Goal: Task Accomplishment & Management: Complete application form

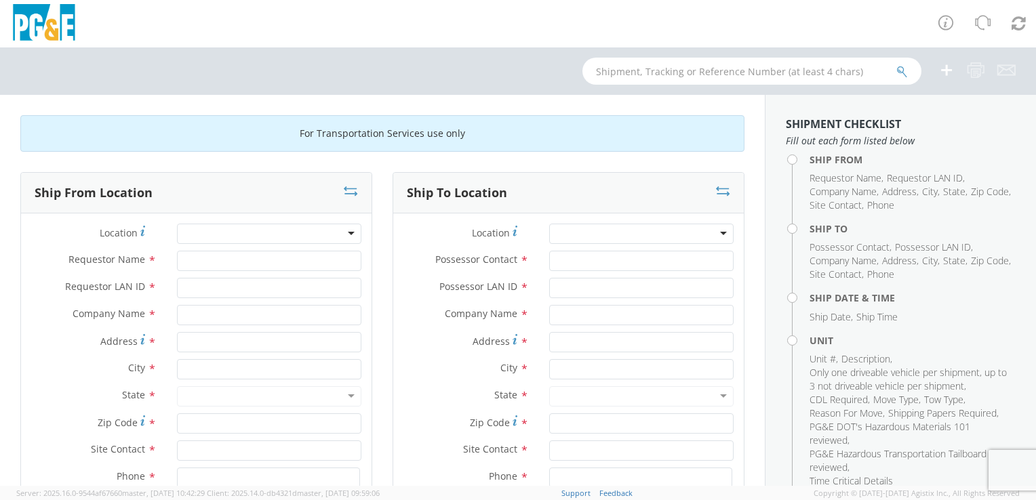
click at [243, 229] on div at bounding box center [269, 234] width 184 height 20
click at [344, 231] on div at bounding box center [269, 234] width 184 height 20
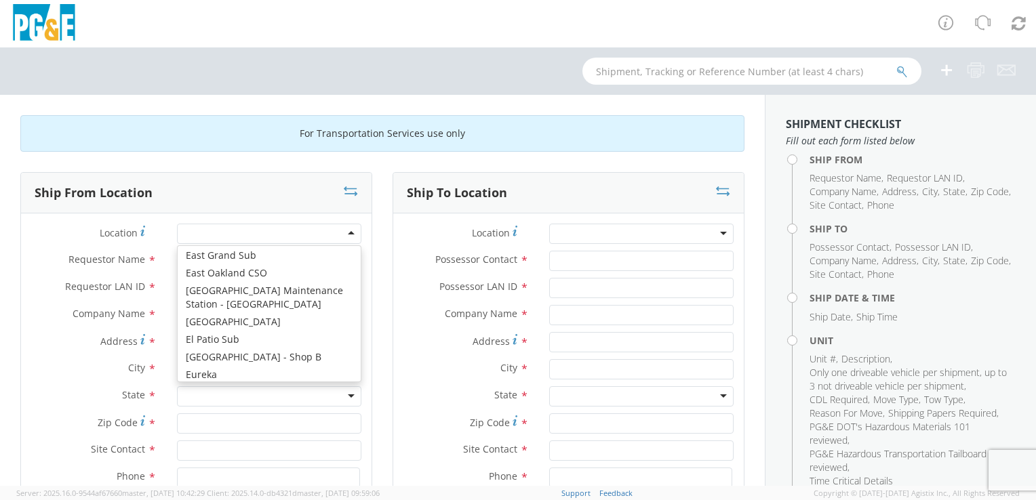
scroll to position [2170, 0]
type input "PG&E"
type input "[STREET_ADDRESS]"
type input "EUREKA"
type input "95501"
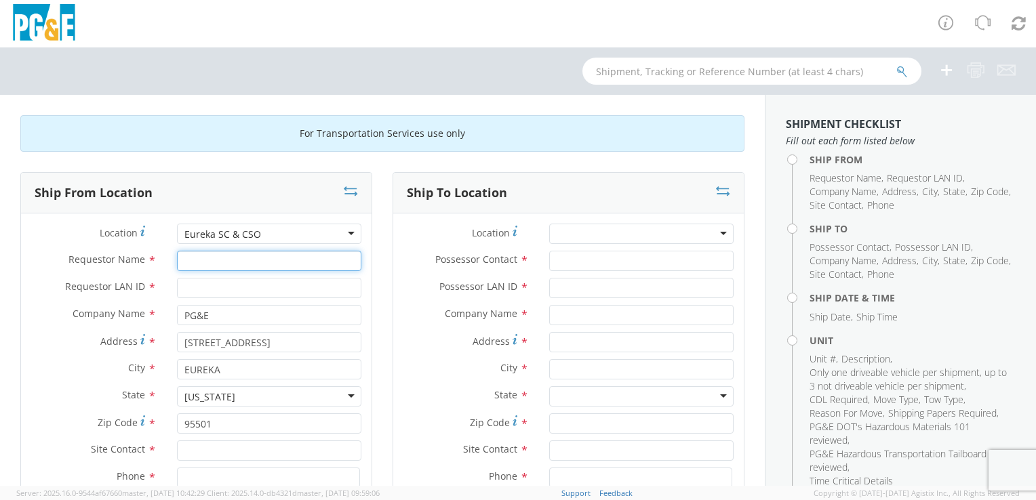
click at [241, 259] on input "Requestor Name *" at bounding box center [269, 261] width 184 height 20
click at [567, 235] on div at bounding box center [641, 234] width 184 height 20
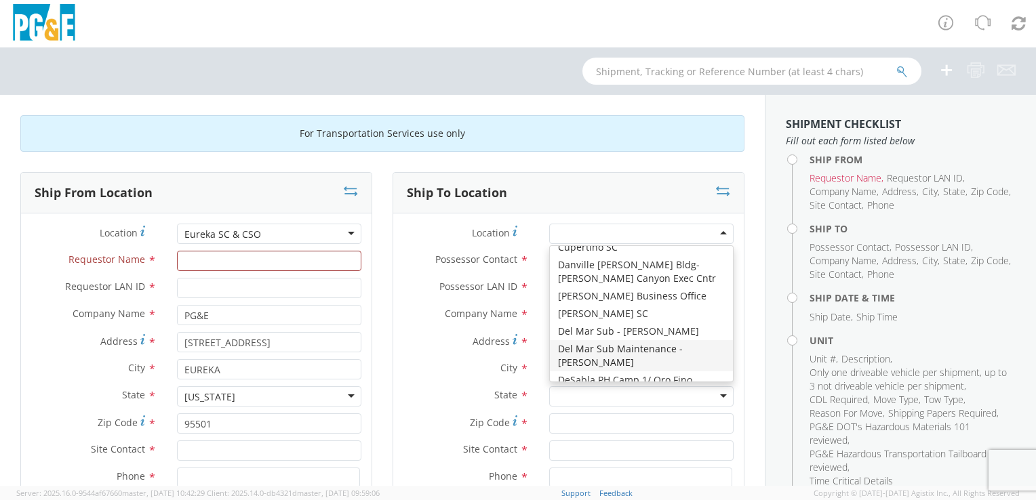
scroll to position [1560, 0]
type input "PG&E"
type input "[STREET_ADDRESS]"
type input "[PERSON_NAME]"
type input "95616"
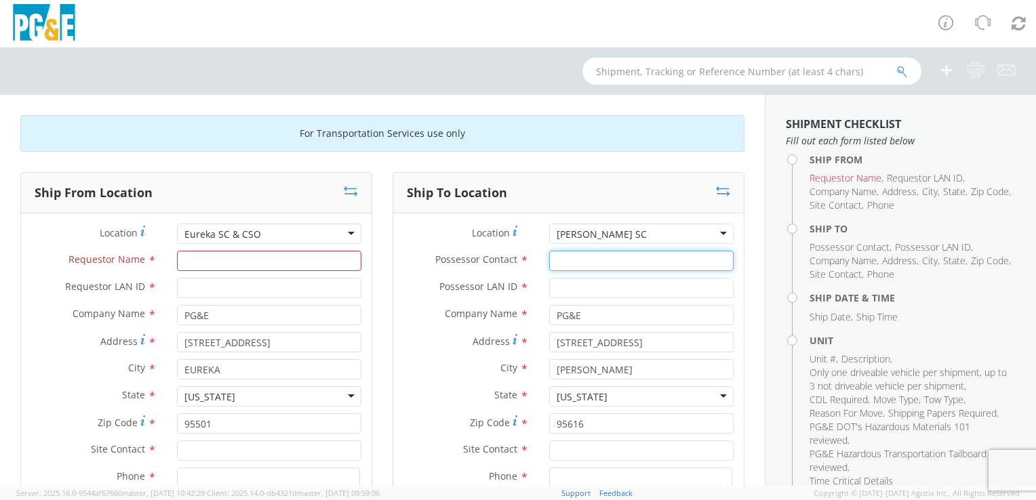
click at [580, 260] on input "Possessor Contact *" at bounding box center [641, 261] width 184 height 20
click at [569, 264] on input "Possessor Contact *" at bounding box center [641, 261] width 184 height 20
type input "[PERSON_NAME]"
click at [579, 288] on input "Possessor LAN ID *" at bounding box center [641, 288] width 184 height 20
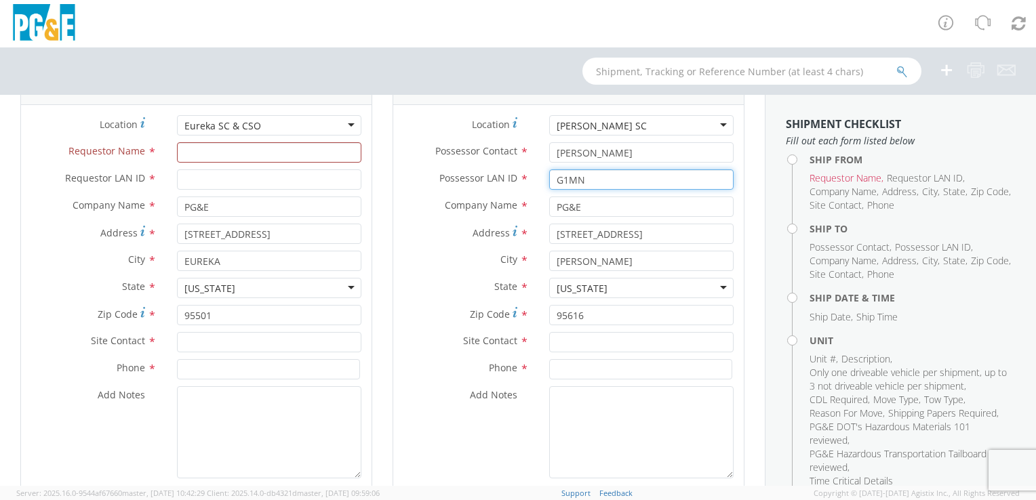
scroll to position [136, 0]
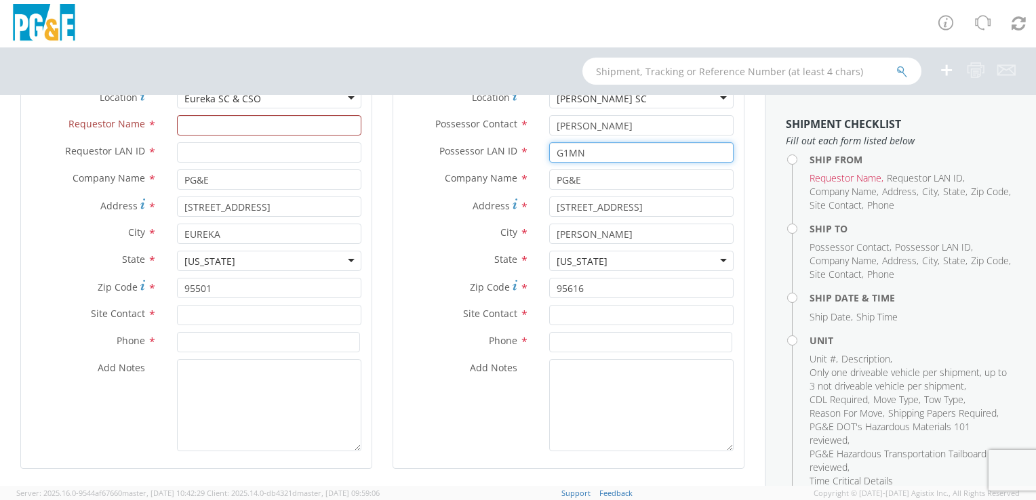
type input "G1MN"
drag, startPoint x: 613, startPoint y: 126, endPoint x: 522, endPoint y: 126, distance: 90.9
click at [522, 126] on div "Possessor Contact * [PERSON_NAME]" at bounding box center [568, 125] width 351 height 20
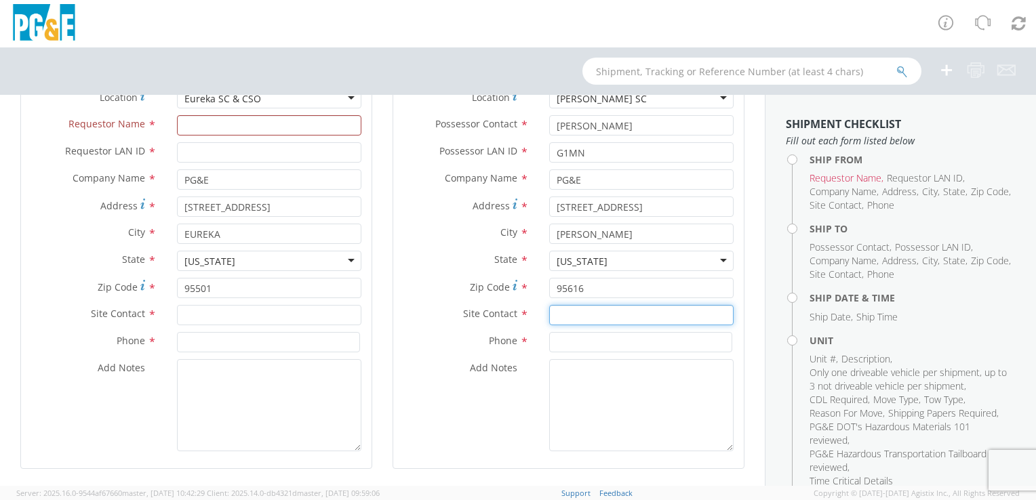
click at [583, 313] on input "text" at bounding box center [641, 315] width 184 height 20
paste input "[PERSON_NAME]"
type input "[PERSON_NAME]"
click at [576, 338] on input at bounding box center [640, 342] width 183 height 20
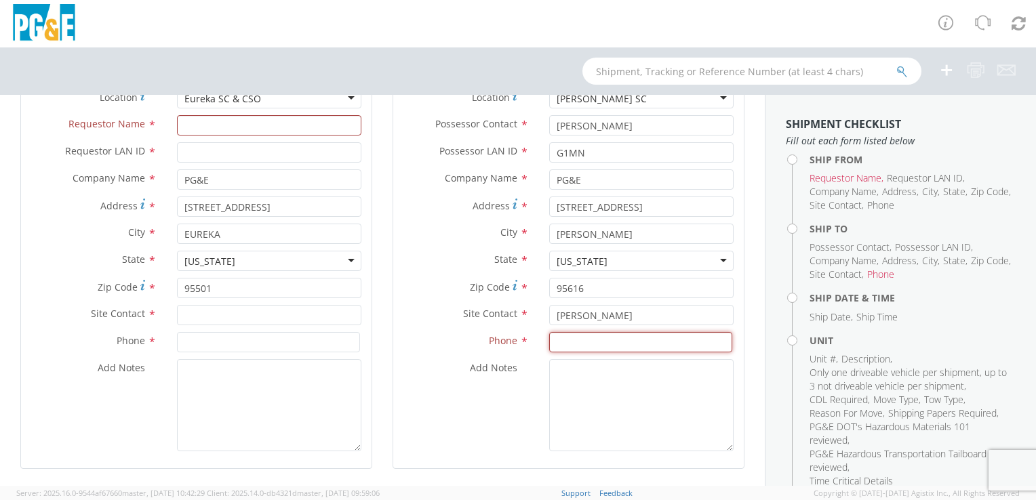
click at [613, 351] on input at bounding box center [640, 342] width 183 height 20
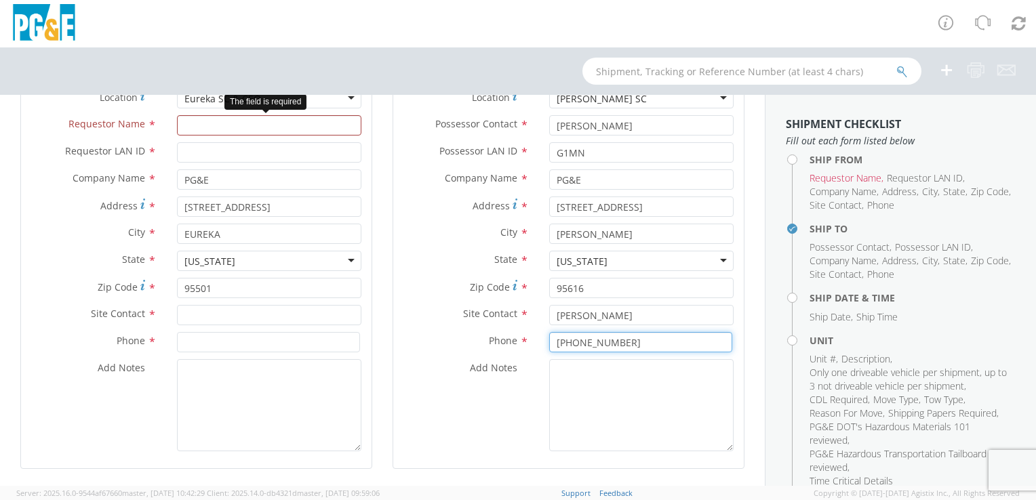
type input "[PHONE_NUMBER]"
click at [212, 130] on input "Requestor Name *" at bounding box center [269, 125] width 184 height 20
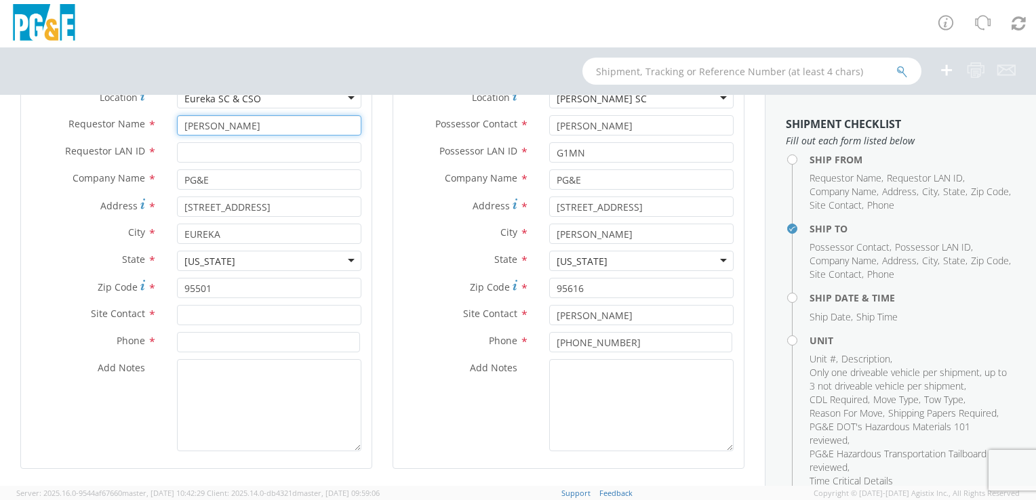
type input "[PERSON_NAME]"
click at [225, 159] on input "Requestor LAN ID *" at bounding box center [269, 152] width 184 height 20
type input "T2MD"
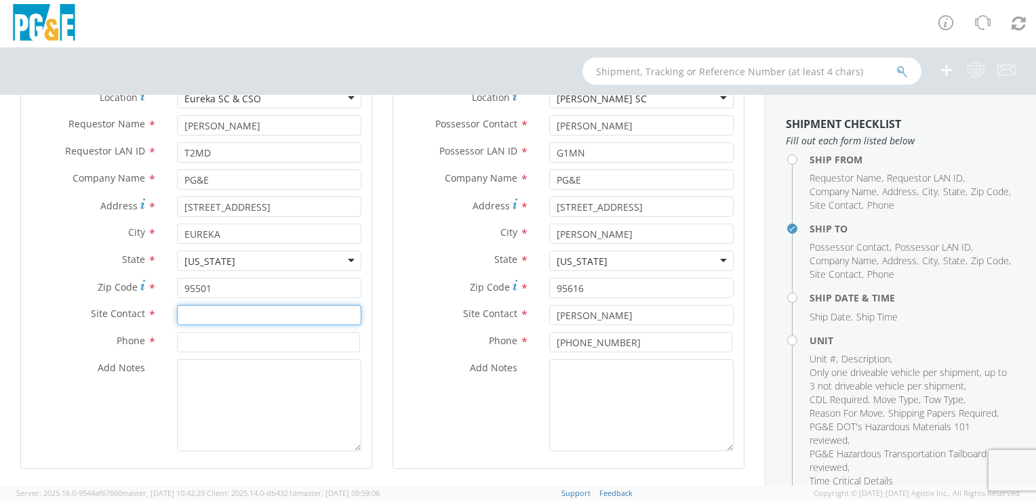
click at [237, 315] on input "text" at bounding box center [269, 315] width 184 height 20
type input "[PERSON_NAME]"
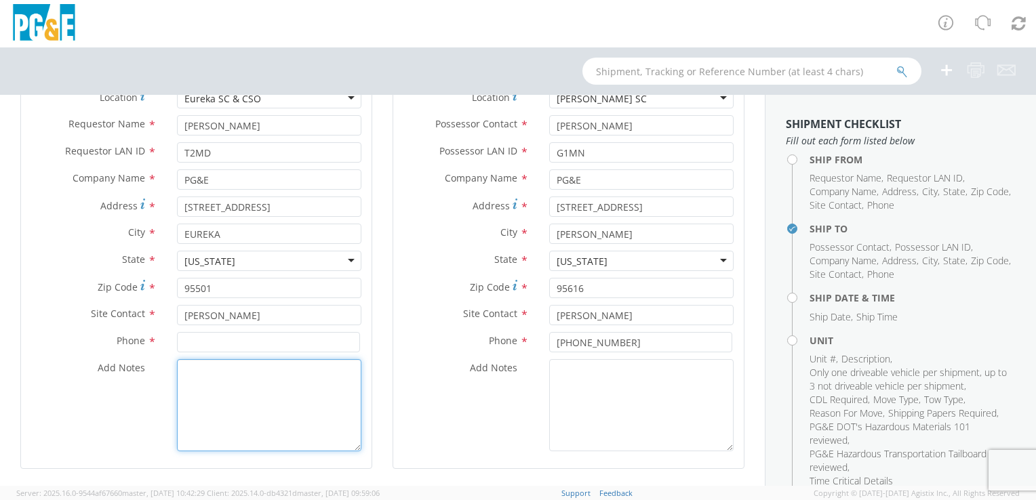
drag, startPoint x: 204, startPoint y: 412, endPoint x: 208, endPoint y: 384, distance: 28.8
click at [204, 412] on textarea "Add Notes *" at bounding box center [269, 405] width 184 height 92
click at [208, 345] on input at bounding box center [268, 342] width 183 height 20
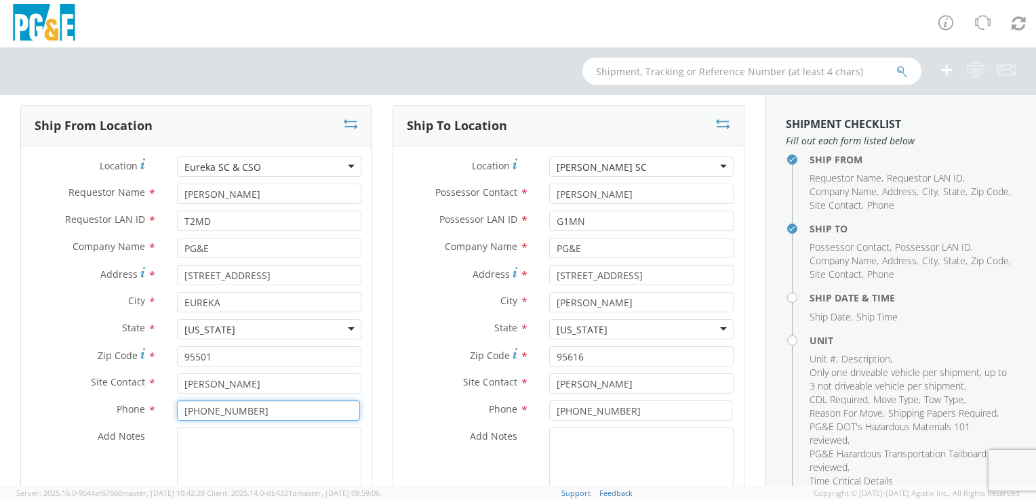
scroll to position [81, 0]
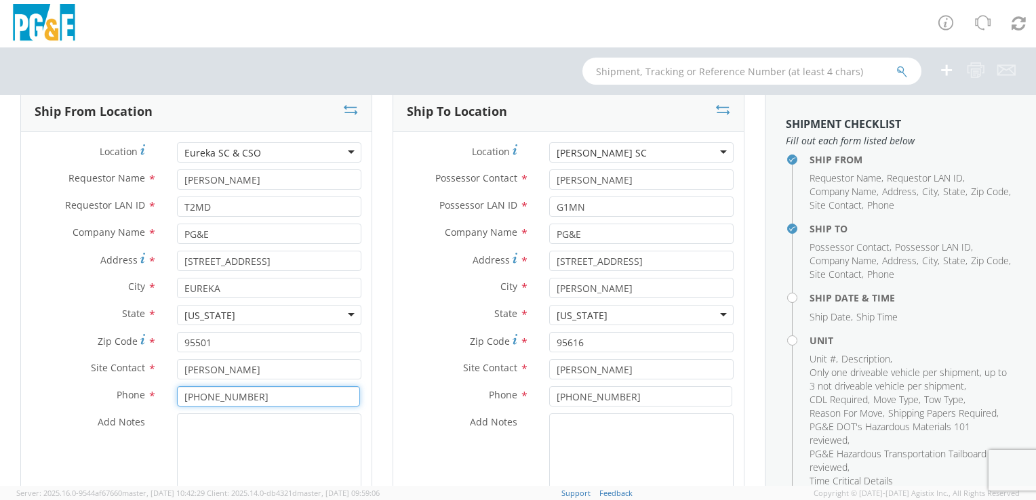
type input "[PHONE_NUMBER]"
click at [249, 441] on textarea "Add Notes *" at bounding box center [269, 460] width 184 height 92
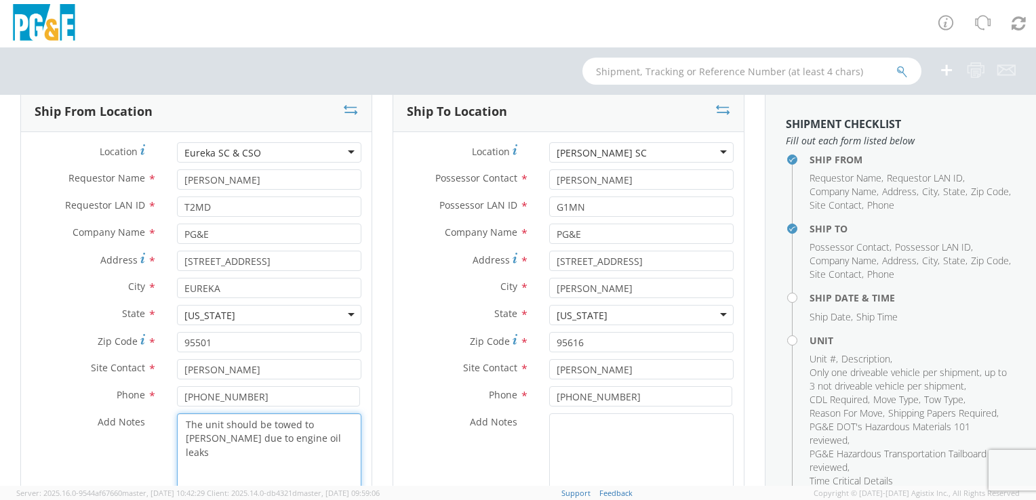
scroll to position [353, 0]
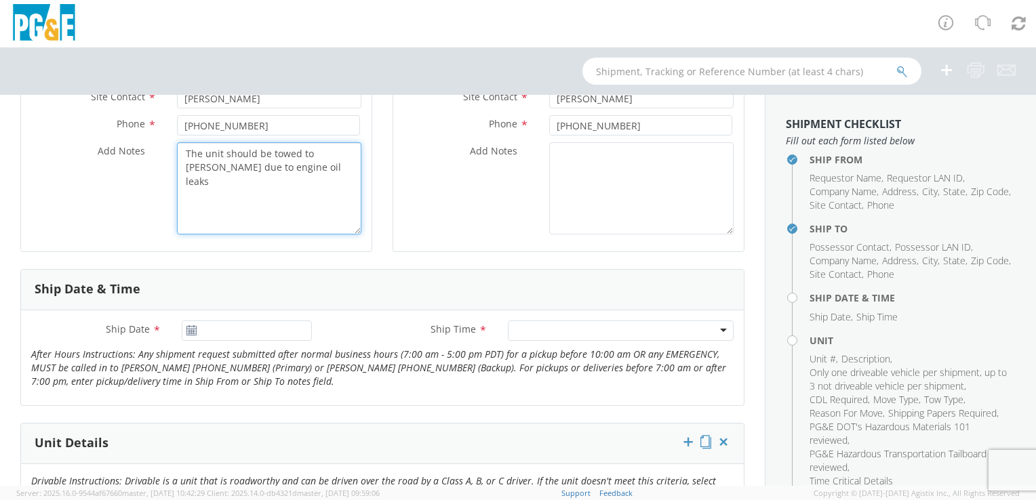
type textarea "The unit should be towed to [PERSON_NAME] due to engine oil leaks"
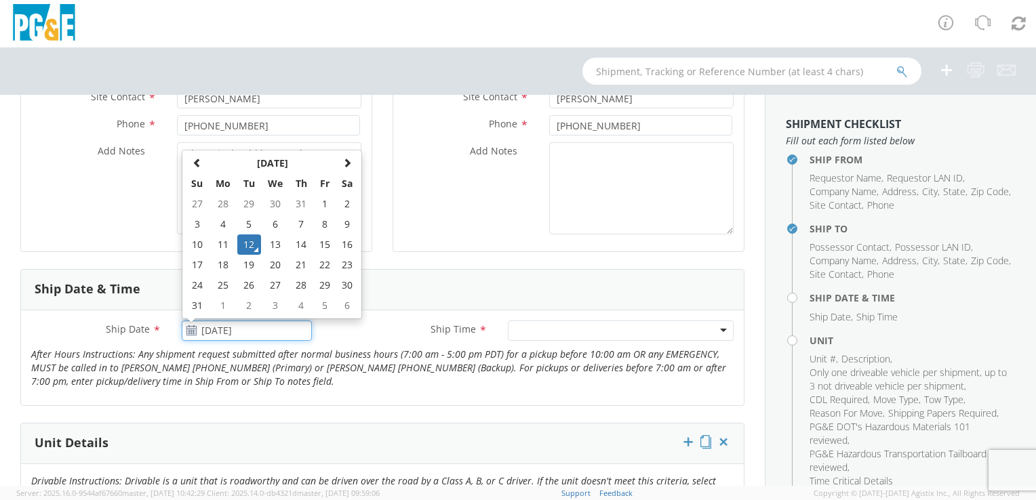
click at [280, 332] on input "[DATE]" at bounding box center [247, 331] width 130 height 20
click at [273, 248] on td "13" at bounding box center [275, 245] width 28 height 20
type input "[DATE]"
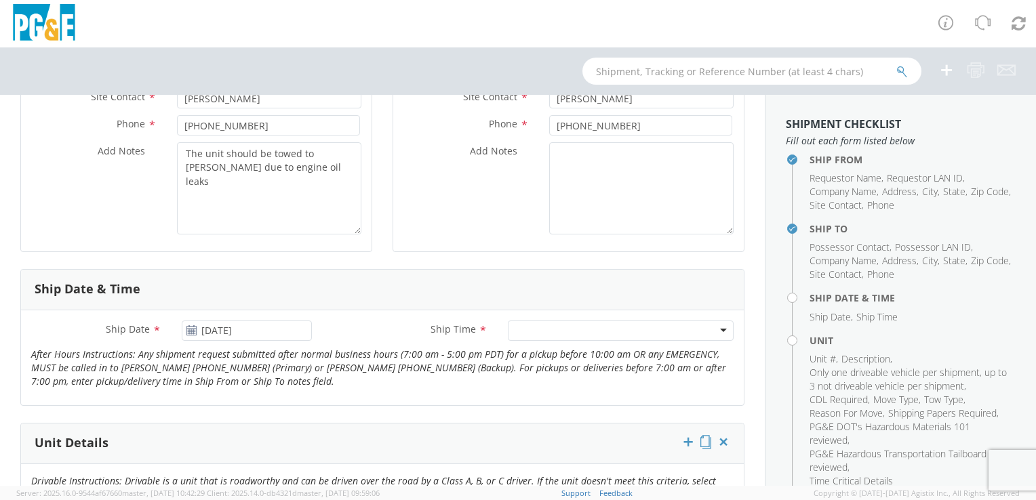
click at [559, 329] on div at bounding box center [621, 331] width 226 height 20
drag, startPoint x: 548, startPoint y: 373, endPoint x: 550, endPoint y: 363, distance: 10.4
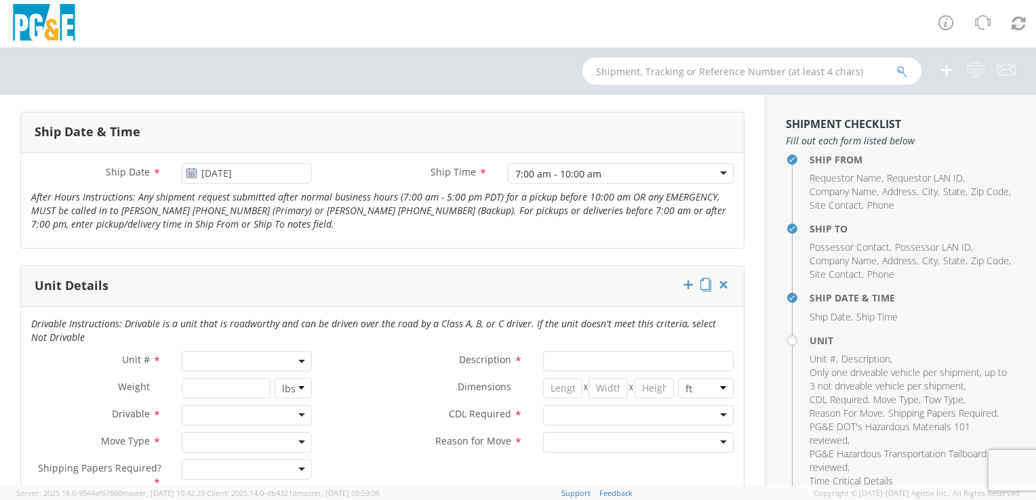
scroll to position [556, 0]
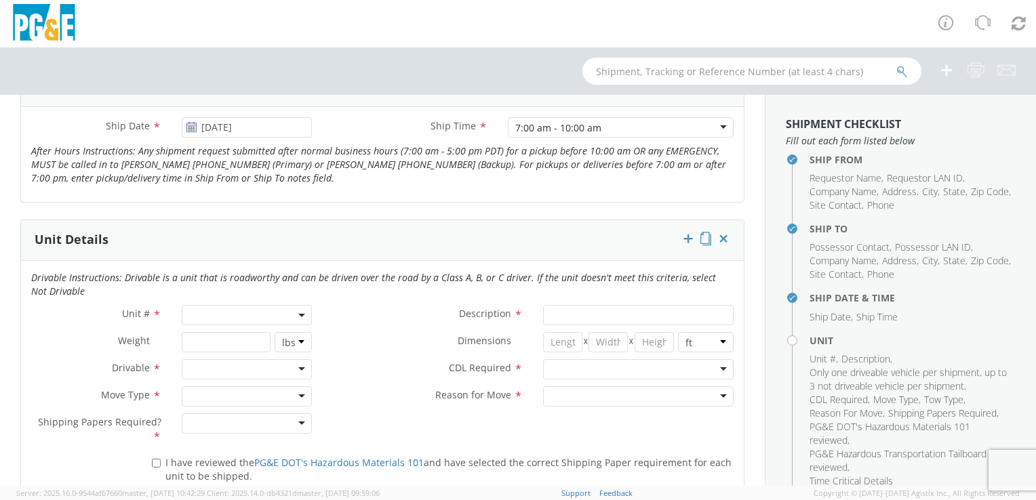
click at [245, 318] on span at bounding box center [247, 315] width 130 height 20
drag, startPoint x: 237, startPoint y: 346, endPoint x: 237, endPoint y: 338, distance: 8.1
click at [237, 343] on span at bounding box center [245, 338] width 127 height 26
click at [236, 338] on input "search" at bounding box center [245, 338] width 121 height 20
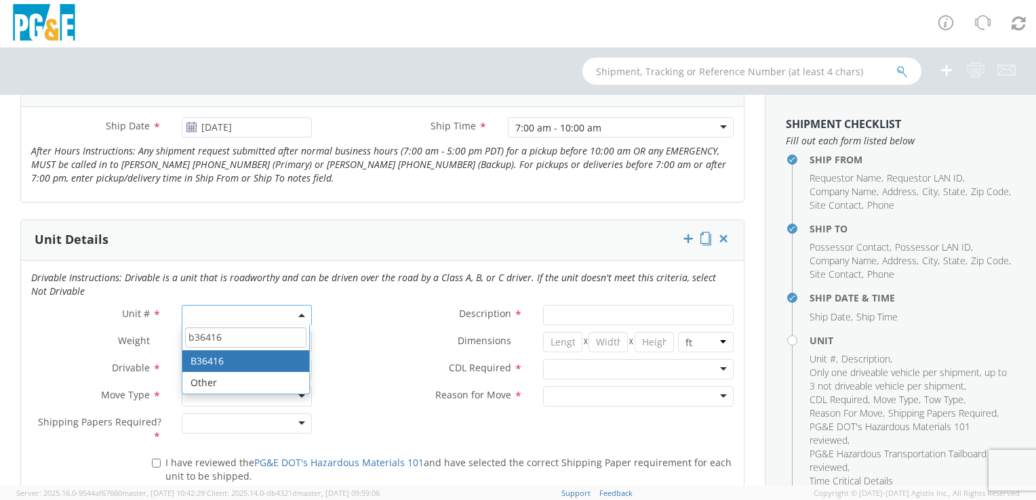
type input "b36416"
type input "TRUCK; TROUBLE W/AERIAL 4X4"
type input "19500"
select select "B36416"
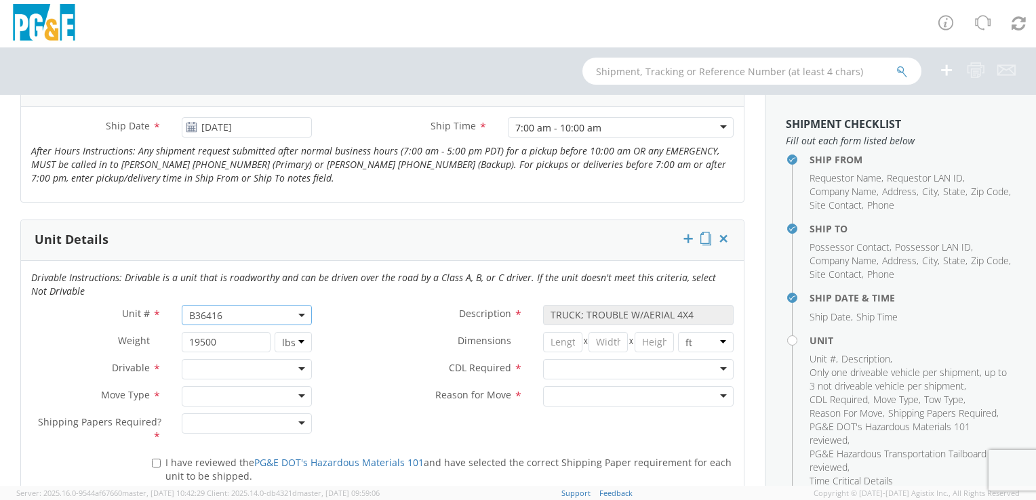
click at [219, 370] on div at bounding box center [247, 369] width 130 height 20
click at [214, 396] on div at bounding box center [247, 397] width 130 height 20
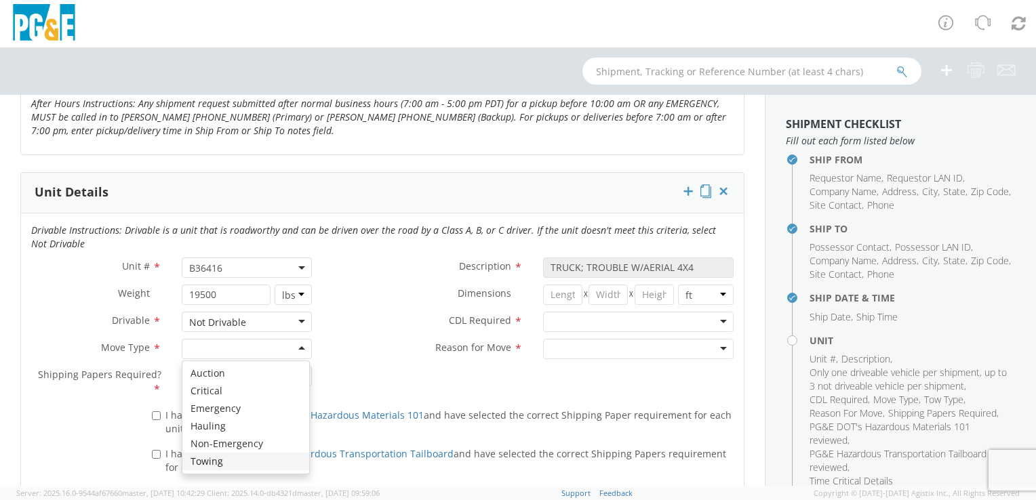
scroll to position [624, 0]
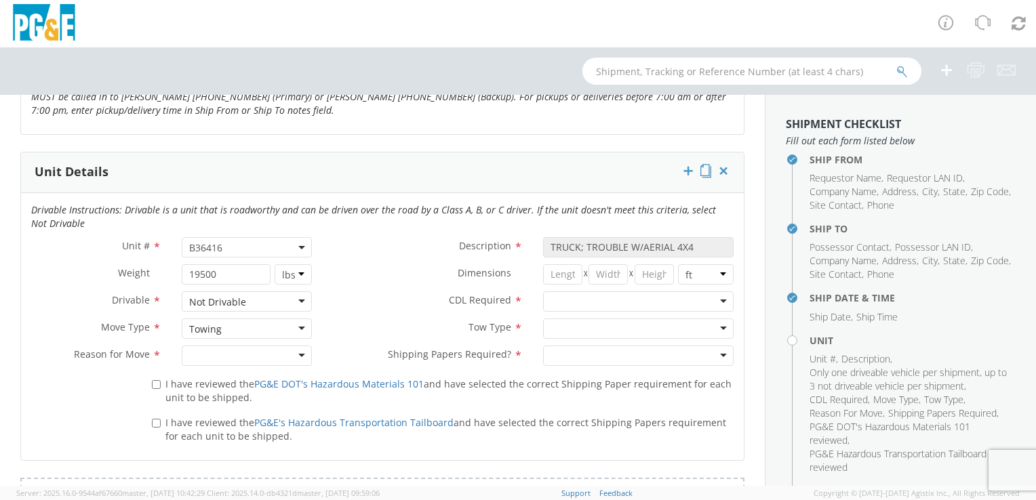
click at [202, 357] on div at bounding box center [247, 356] width 130 height 20
click at [155, 386] on input "I have reviewed the PG&E DOT's Hazardous Materials 101 and have selected the co…" at bounding box center [156, 384] width 9 height 9
checkbox input "true"
click at [155, 420] on input "I have reviewed the PG&E's Hazardous Transportation Tailboard and have selected…" at bounding box center [156, 423] width 9 height 9
checkbox input "true"
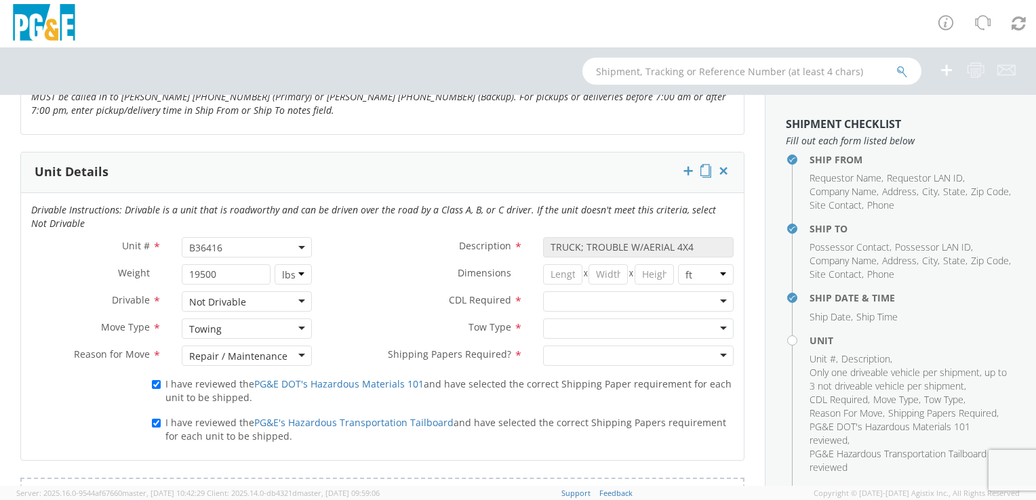
click at [581, 298] on div at bounding box center [638, 302] width 191 height 20
click at [580, 328] on div at bounding box center [638, 329] width 191 height 20
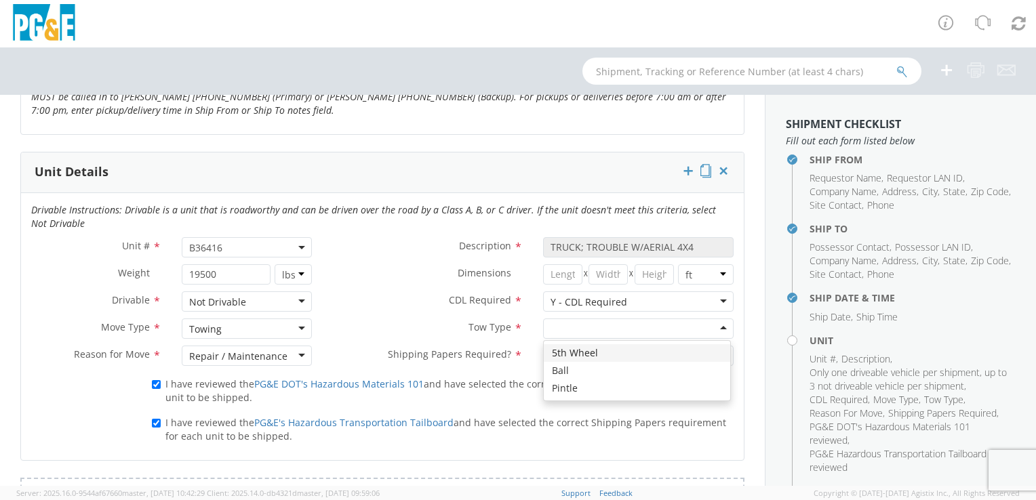
click at [296, 325] on div "Towing" at bounding box center [247, 329] width 130 height 20
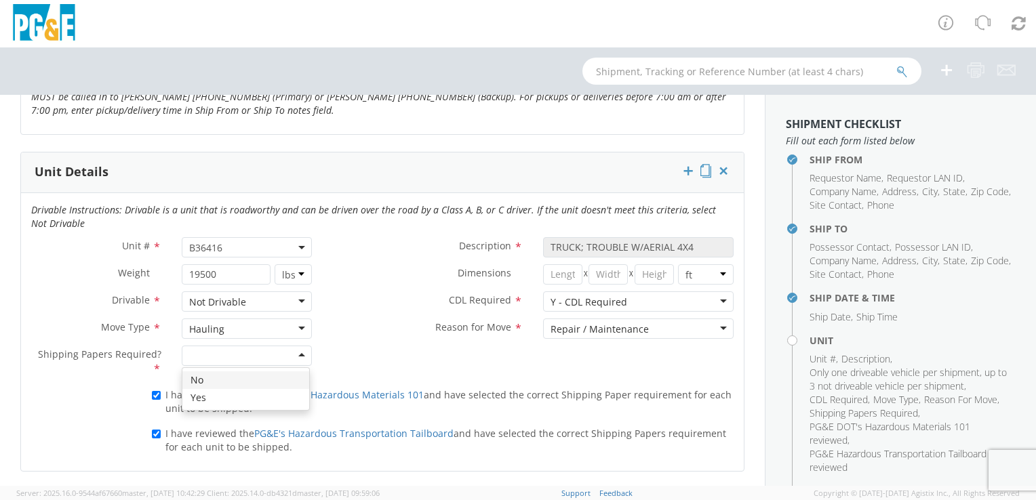
click at [296, 357] on div at bounding box center [247, 356] width 130 height 20
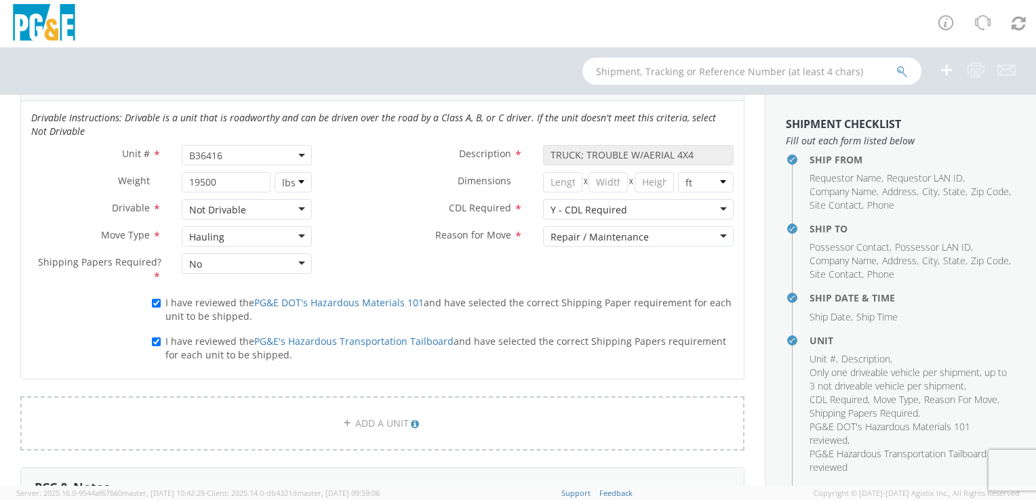
scroll to position [827, 0]
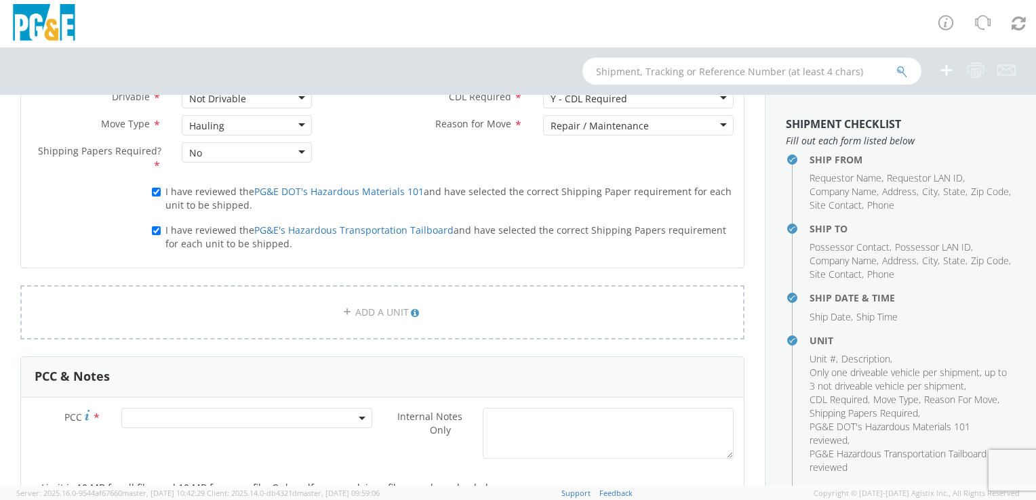
click at [267, 420] on span at bounding box center [246, 418] width 251 height 20
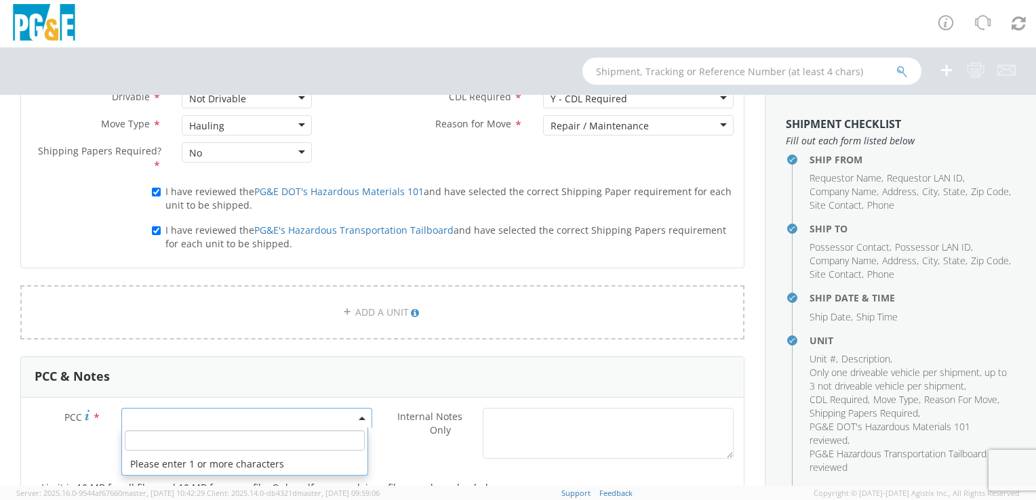
click at [258, 441] on input "number" at bounding box center [245, 441] width 240 height 20
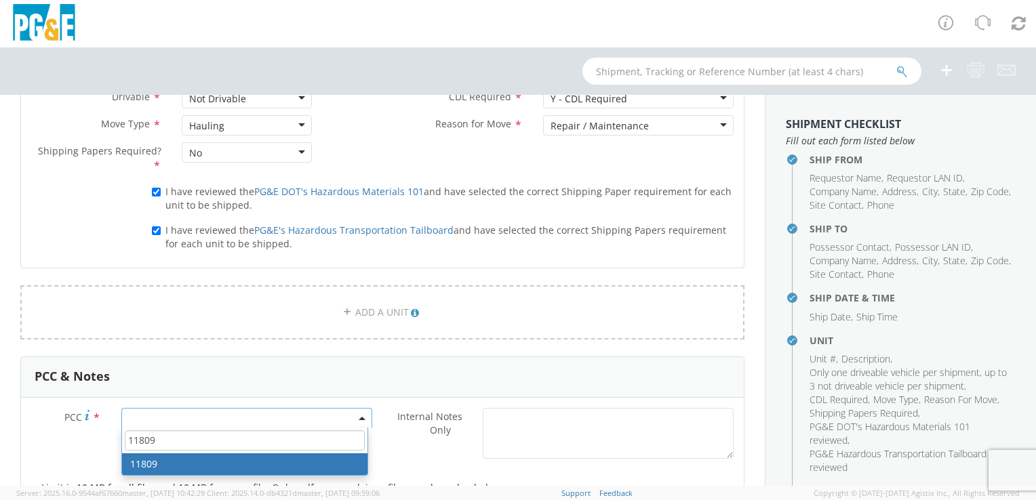
type input "11809"
select select "11809"
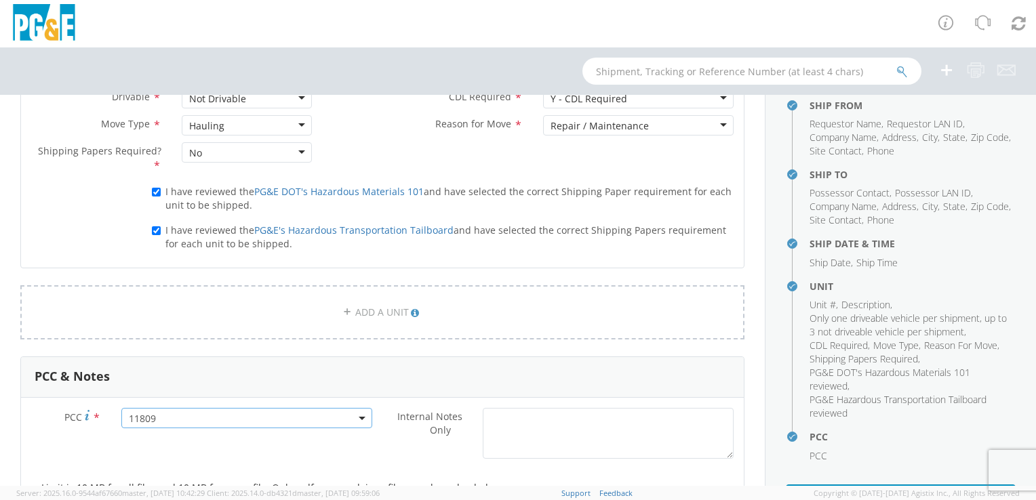
scroll to position [146, 0]
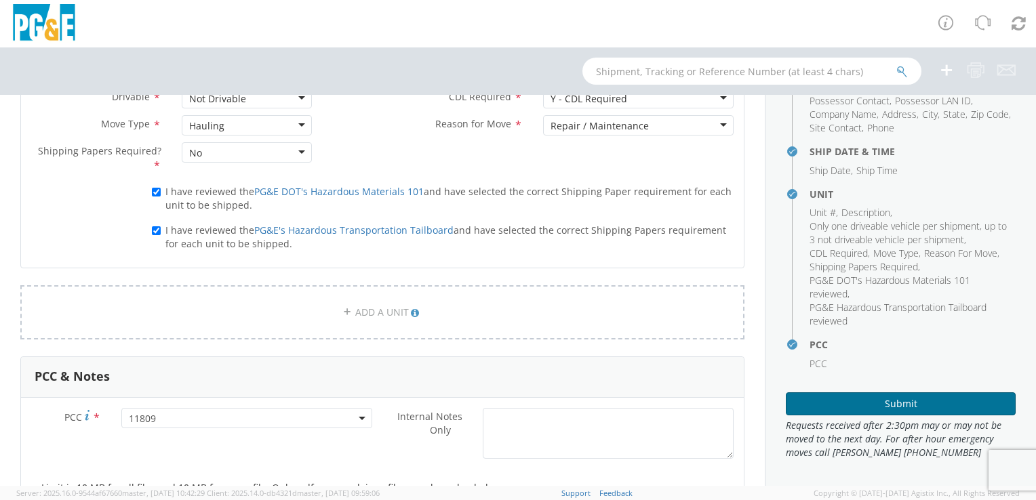
click at [884, 408] on button "Submit" at bounding box center [901, 404] width 230 height 23
